Goal: Information Seeking & Learning: Learn about a topic

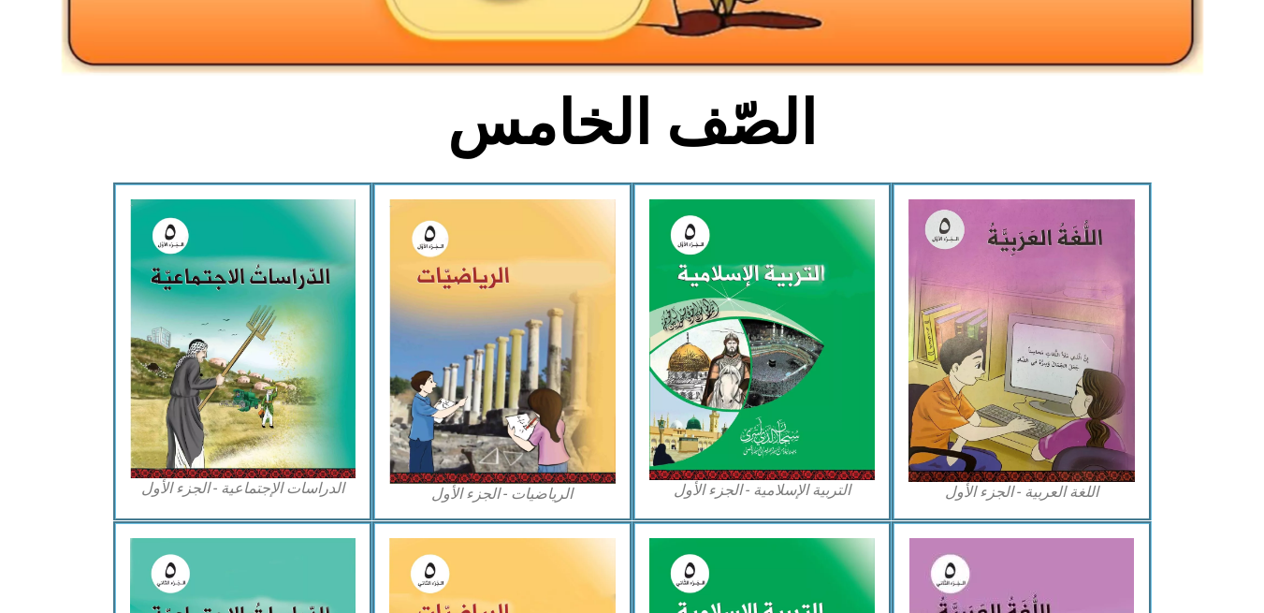
scroll to position [412, 0]
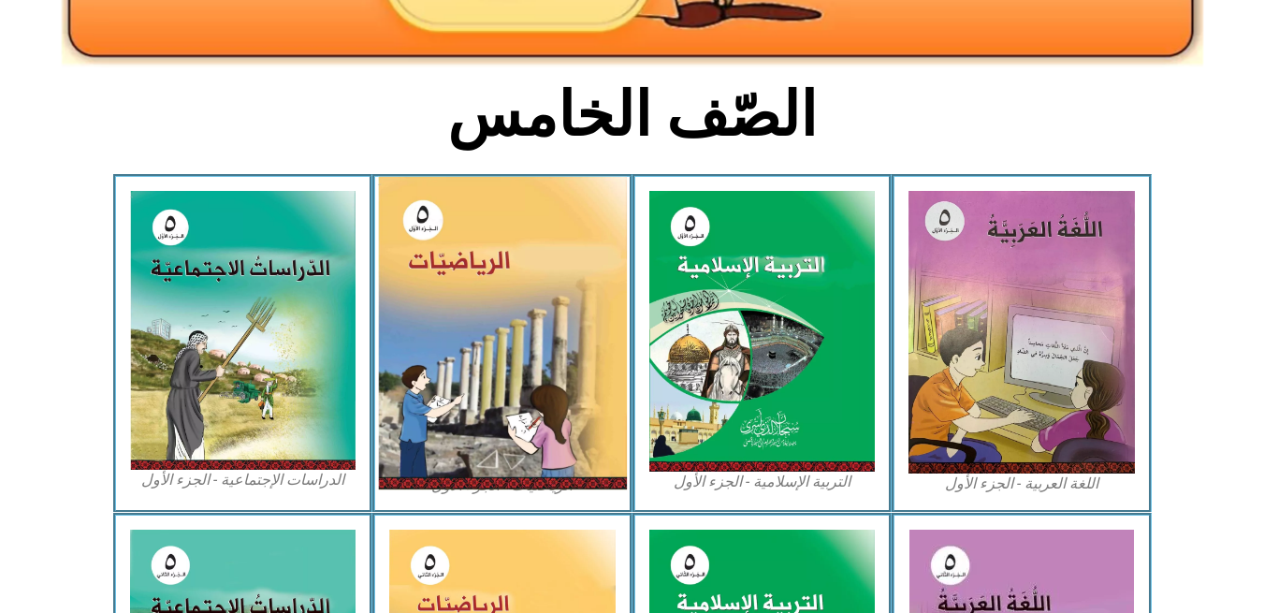
click at [507, 394] on img at bounding box center [502, 333] width 249 height 313
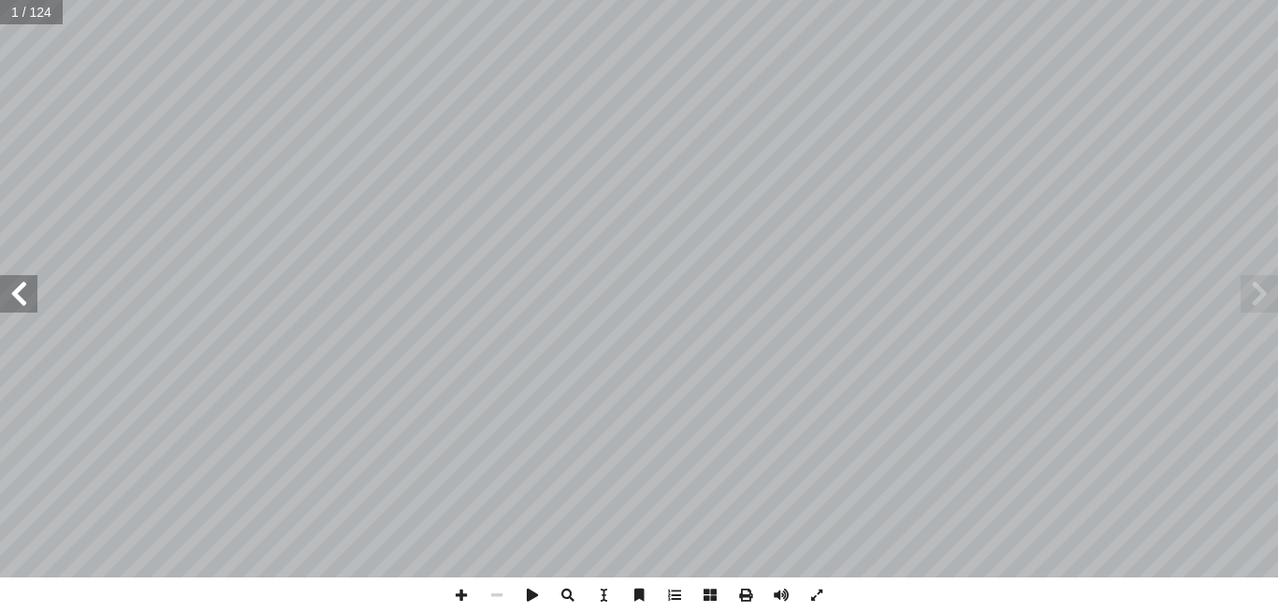
click at [25, 310] on span at bounding box center [18, 293] width 37 height 37
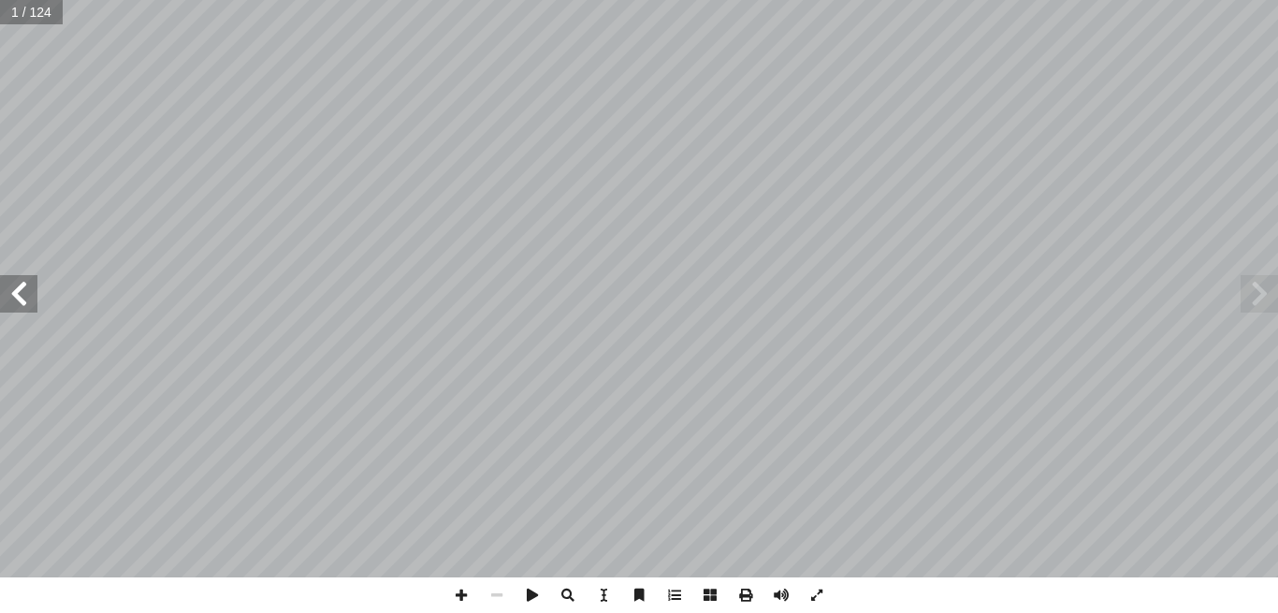
click at [25, 310] on span at bounding box center [18, 293] width 37 height 37
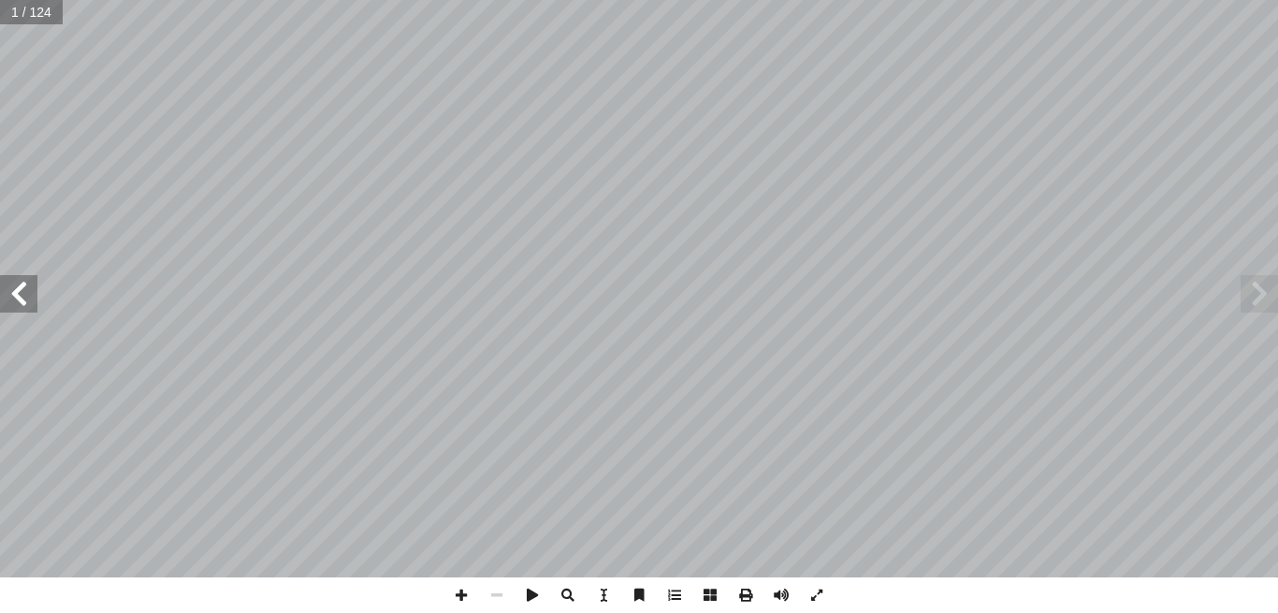
click at [25, 310] on span at bounding box center [18, 293] width 37 height 37
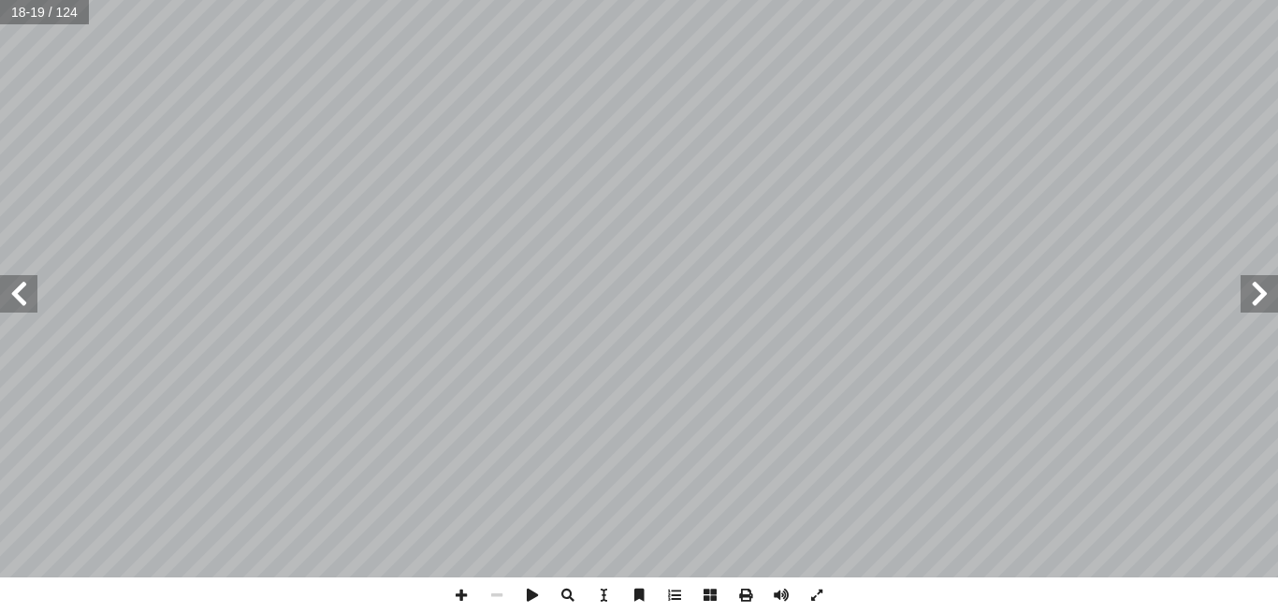
click at [25, 310] on span at bounding box center [18, 293] width 37 height 37
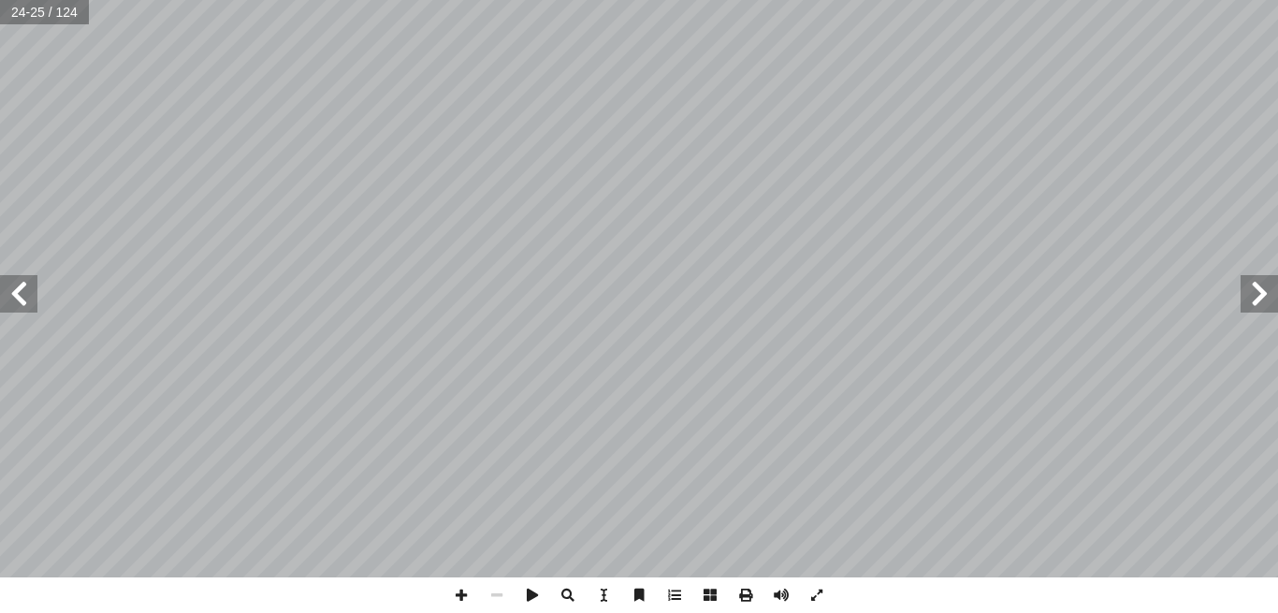
click at [25, 310] on span at bounding box center [18, 293] width 37 height 37
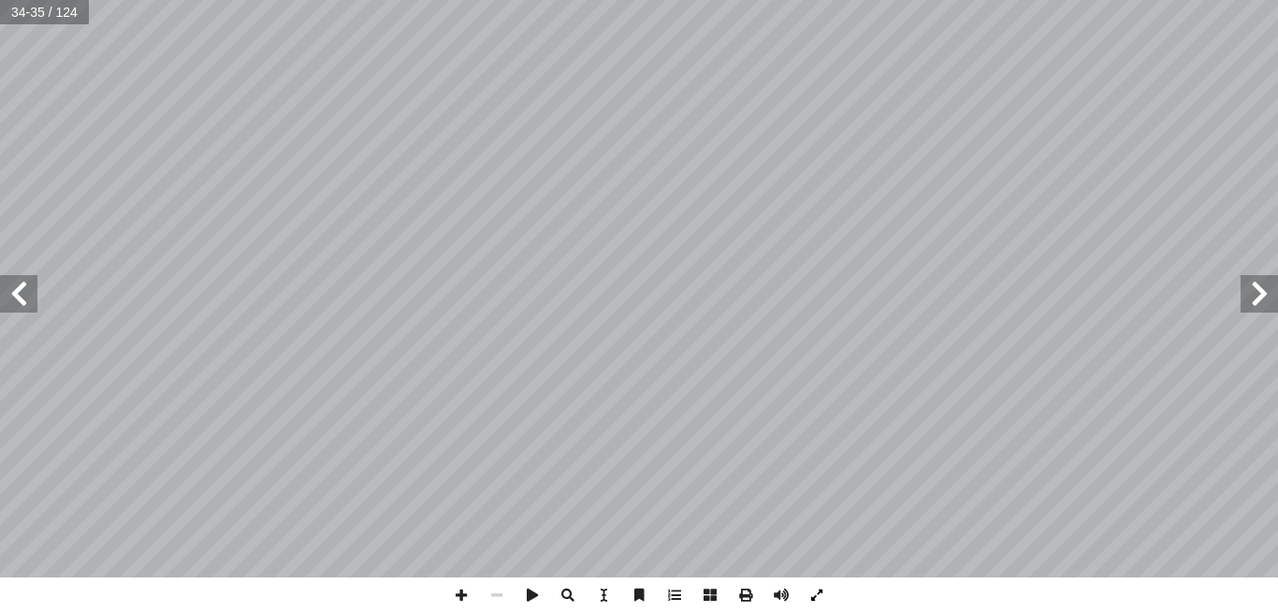
click at [822, 587] on span at bounding box center [817, 595] width 36 height 36
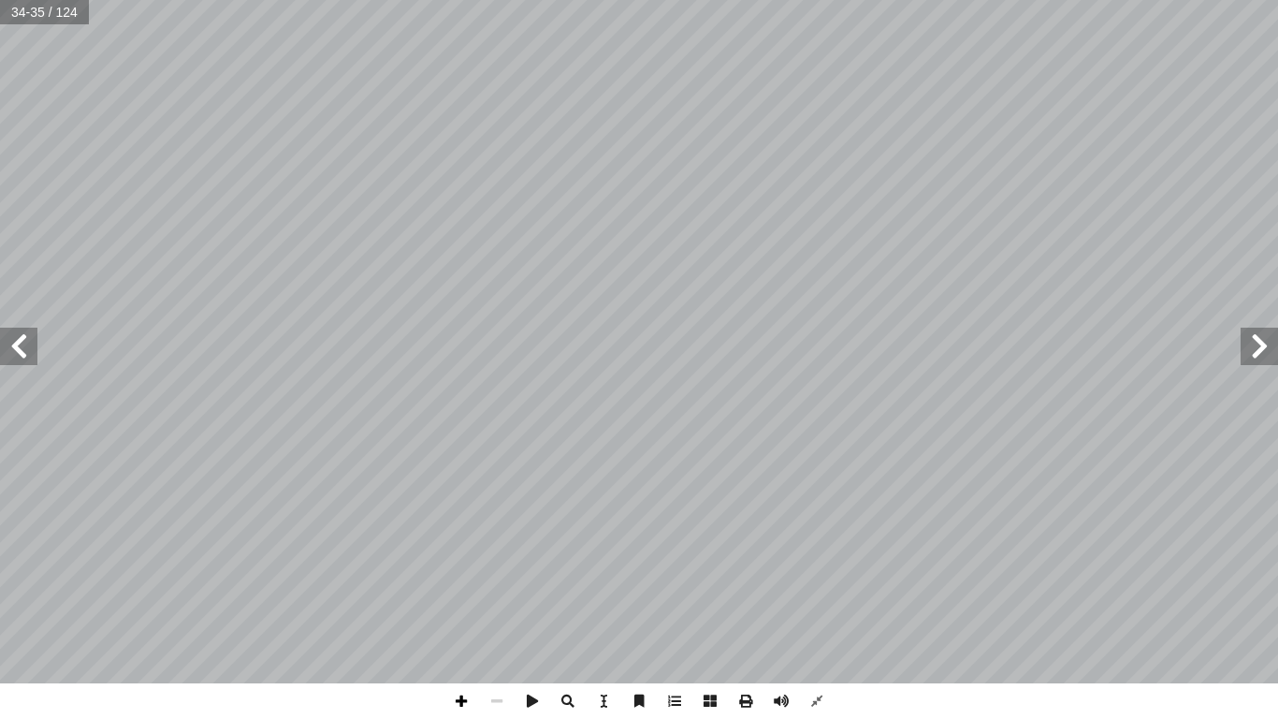
click at [455, 612] on span at bounding box center [462, 701] width 36 height 36
